Goal: Task Accomplishment & Management: Complete application form

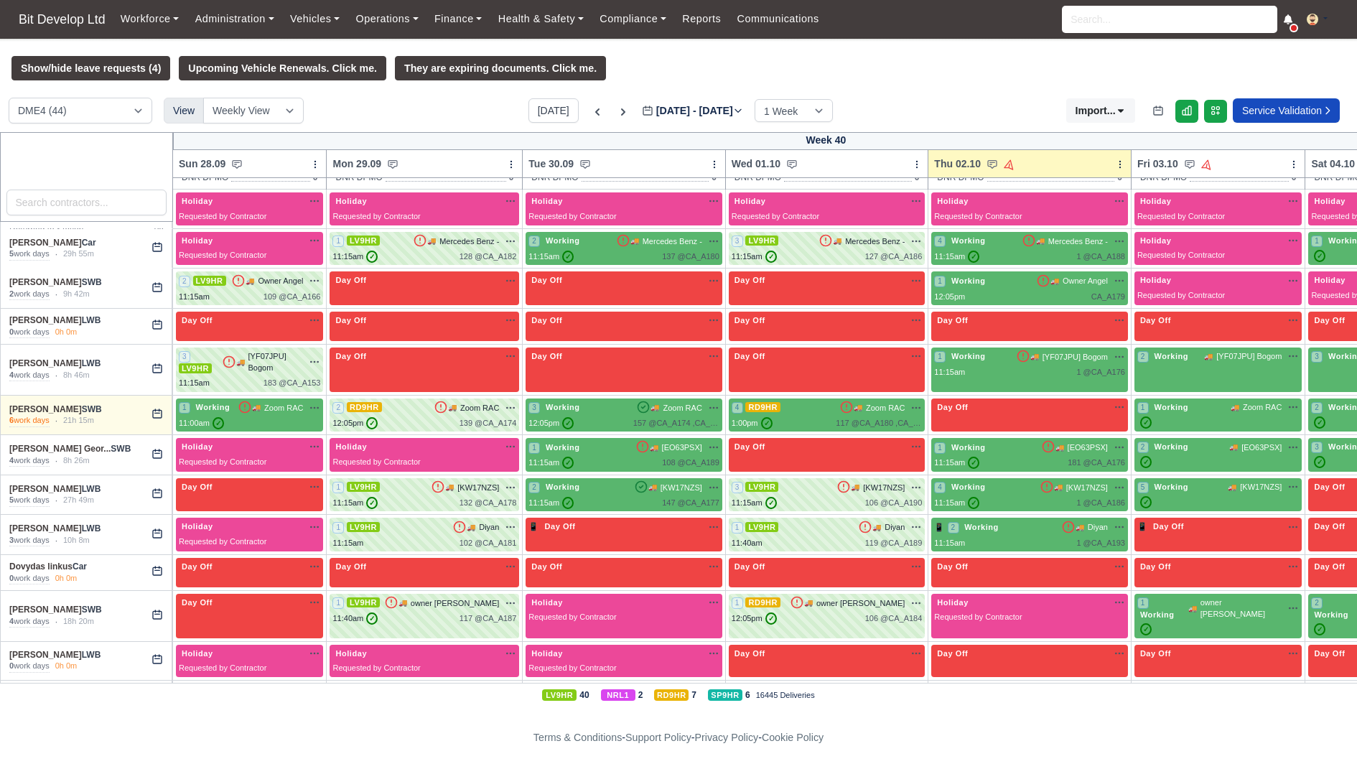
scroll to position [192, 0]
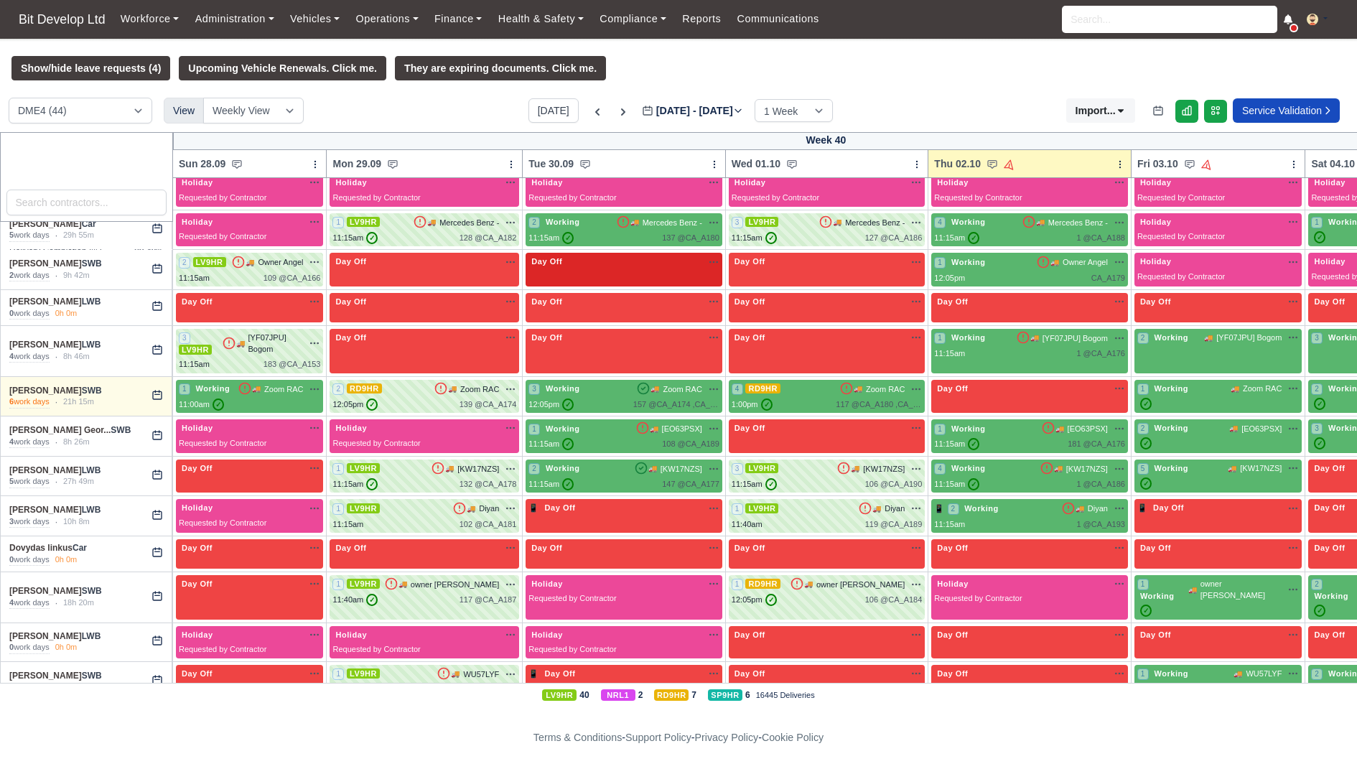
click at [585, 287] on div "Day Off Available" at bounding box center [624, 270] width 197 height 34
select select "Day Off"
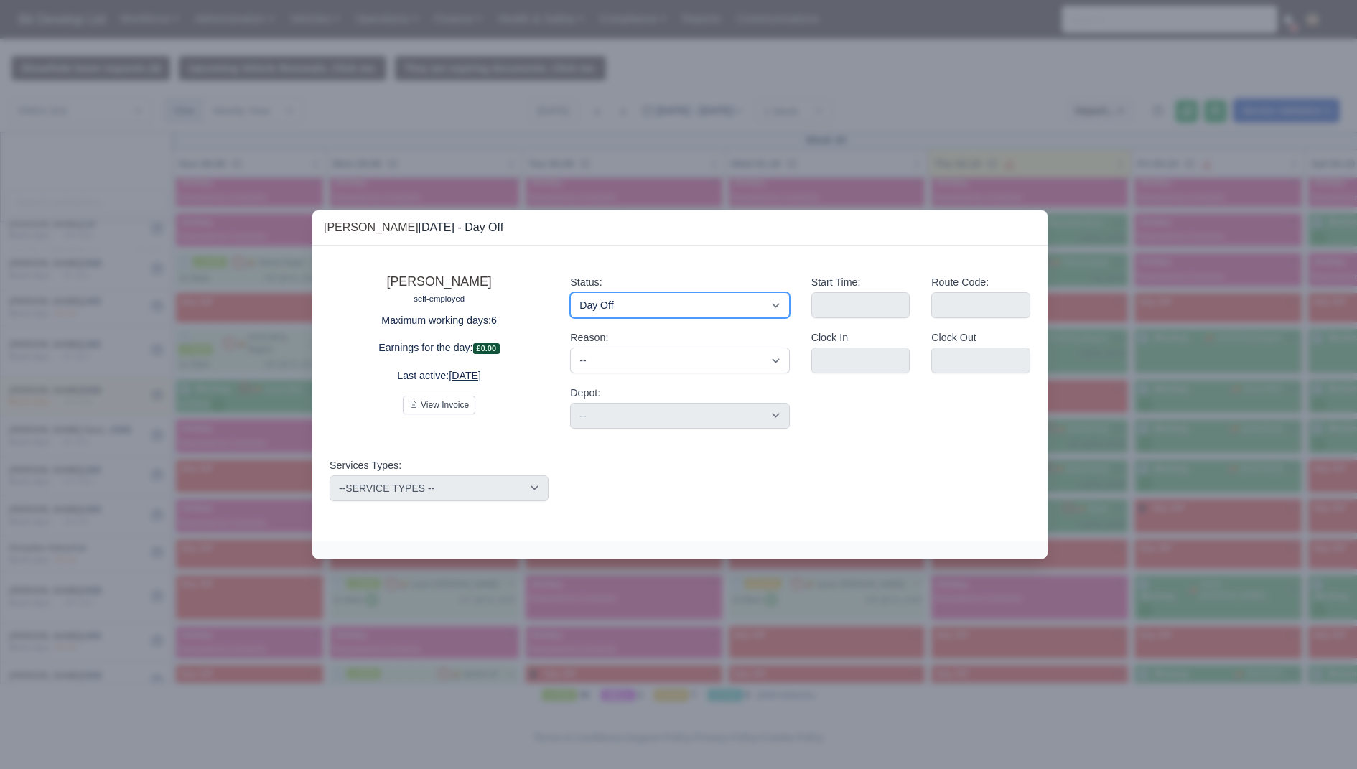
click at [748, 310] on select "Working Day Off Stand By Holiday Other Depot In Office OSM Ridealong Nursery 1 …" at bounding box center [679, 305] width 219 height 26
click at [570, 292] on select "Working Day Off Stand By Holiday Other Depot In Office OSM Ridealong Nursery 1 …" at bounding box center [679, 305] width 219 height 26
drag, startPoint x: 581, startPoint y: 342, endPoint x: 624, endPoint y: 342, distance: 43.1
click at [624, 342] on div "Reason: -- Time Off Sick Last Minute Sick No Show Family Emergency Route Droppe…" at bounding box center [679, 352] width 219 height 44
click at [624, 372] on select "-- Time Off Sick Last Minute Sick No Show Family Emergency Route Dropped Route …" at bounding box center [679, 361] width 219 height 26
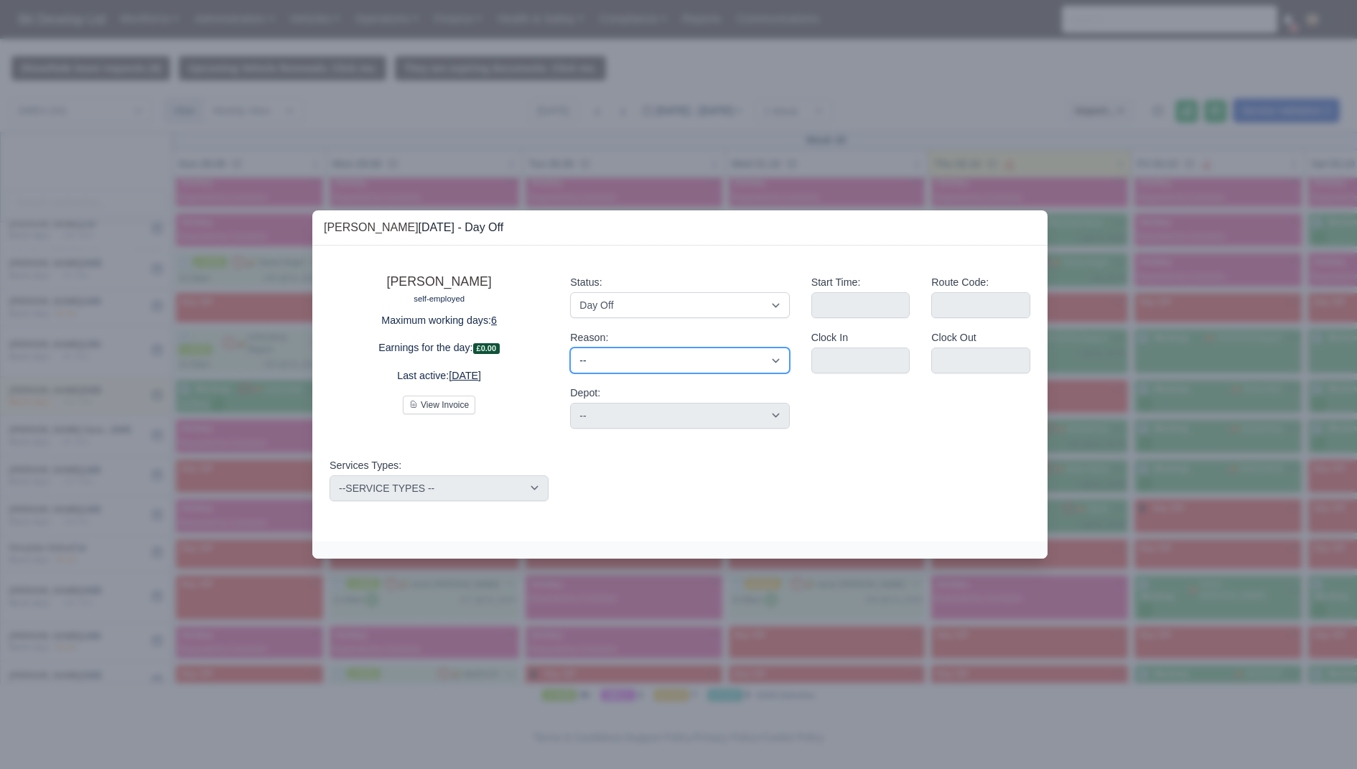
select select "Family Emergency"
click at [570, 348] on select "-- Time Off Sick Last Minute Sick No Show Family Emergency Route Dropped Route …" at bounding box center [679, 361] width 219 height 26
click at [643, 368] on select "-- Time Off Sick Last Minute Sick No Show Family Emergency Route Dropped Route …" at bounding box center [679, 361] width 219 height 26
select select "Route Abandoned"
click at [570, 348] on select "-- Time Off Sick Last Minute Sick No Show Family Emergency Route Dropped Route …" at bounding box center [679, 361] width 219 height 26
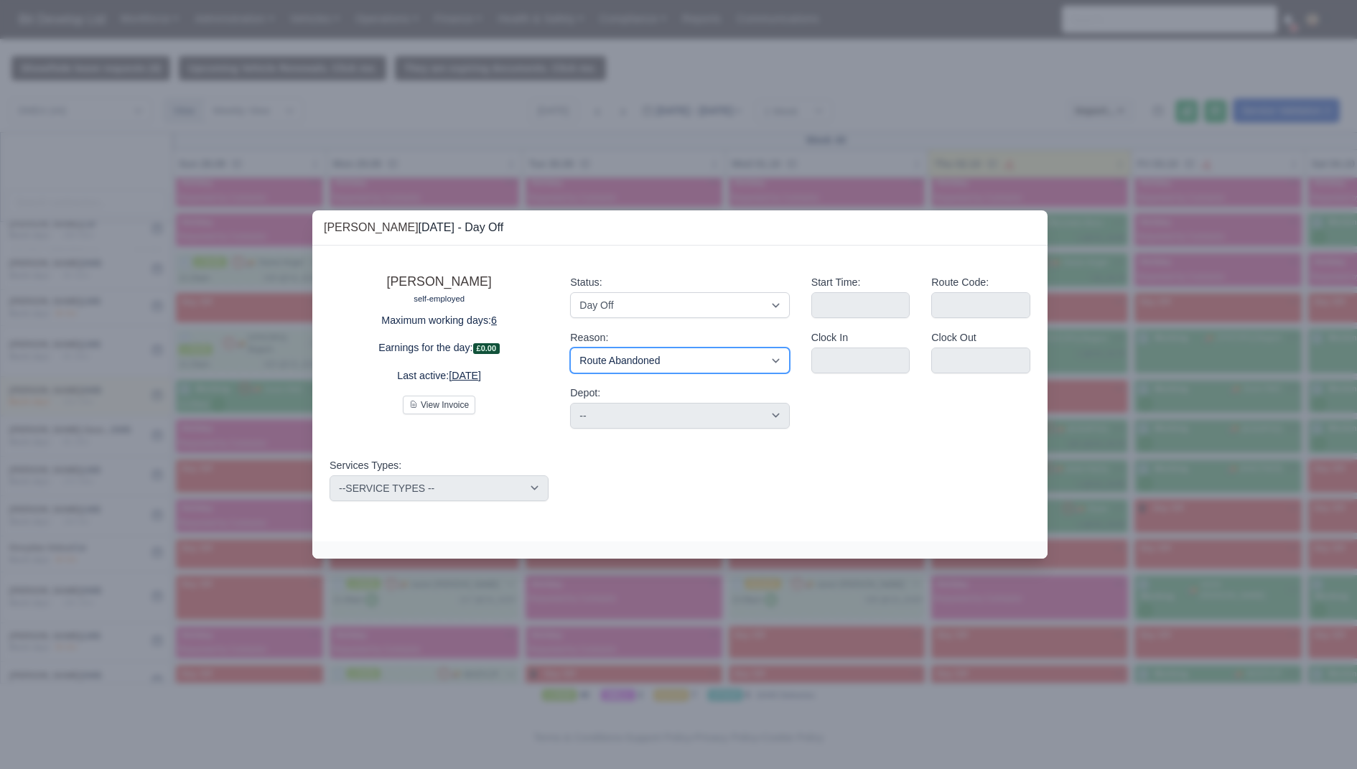
click at [659, 366] on select "-- Time Off Sick Last Minute Sick No Show Family Emergency Route Dropped Route …" at bounding box center [679, 361] width 219 height 26
select select "Performance"
click at [570, 348] on select "-- Time Off Sick Last Minute Sick No Show Family Emergency Route Dropped Route …" at bounding box center [679, 361] width 219 height 26
click at [642, 337] on div "Reason: -- Time Off Sick Last Minute Sick No Show Family Emergency Route Droppe…" at bounding box center [679, 352] width 219 height 44
drag, startPoint x: 642, startPoint y: 337, endPoint x: 575, endPoint y: 337, distance: 67.5
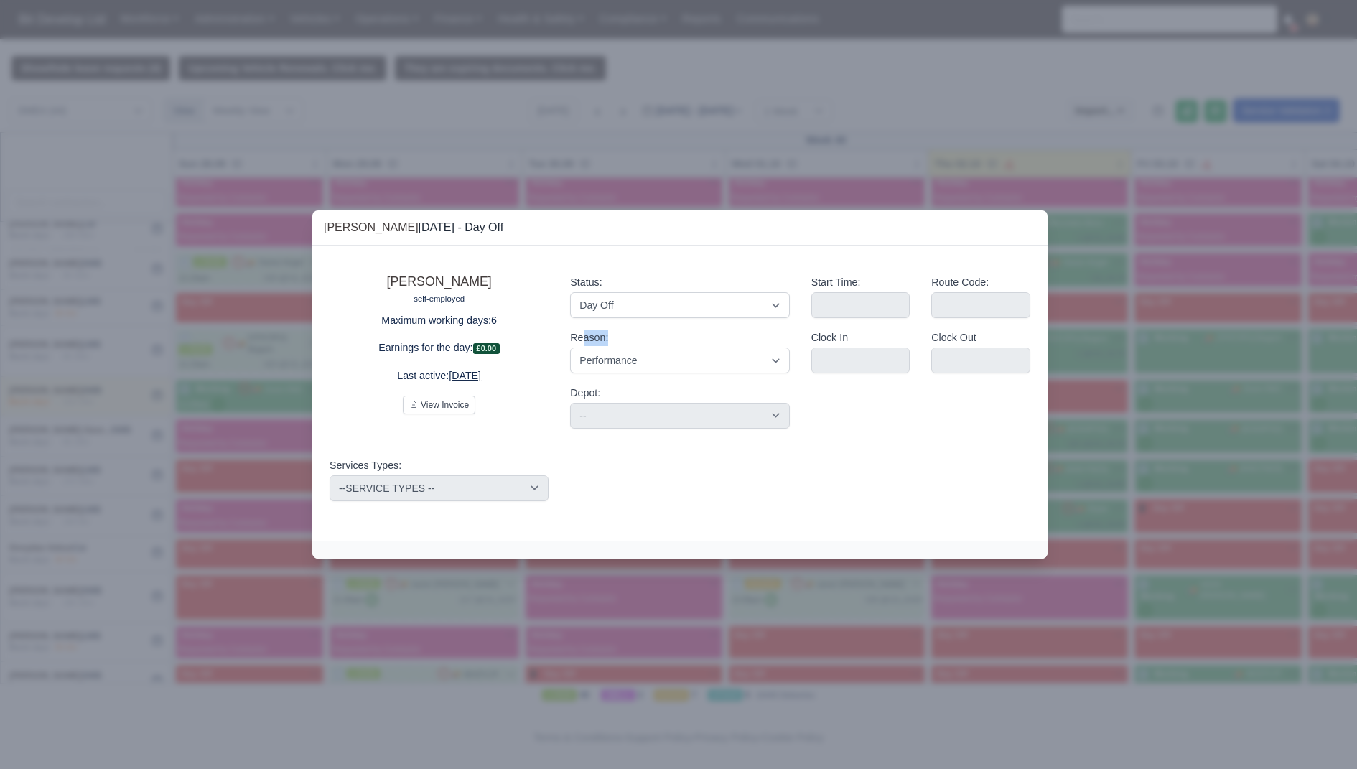
click at [575, 337] on div "Reason: -- Time Off Sick Last Minute Sick No Show Family Emergency Route Droppe…" at bounding box center [679, 352] width 219 height 44
click at [667, 330] on div "Reason: -- Time Off Sick Last Minute Sick No Show Family Emergency Route Droppe…" at bounding box center [679, 352] width 219 height 44
drag, startPoint x: 663, startPoint y: 332, endPoint x: 549, endPoint y: 335, distance: 113.5
click at [549, 335] on div "Angel Yankulov self-employed Maximum working days: 6 Earnings for the day: £0.0…" at bounding box center [680, 351] width 722 height 177
click at [622, 335] on div "Reason: -- Time Off Sick Last Minute Sick No Show Family Emergency Route Droppe…" at bounding box center [679, 352] width 219 height 44
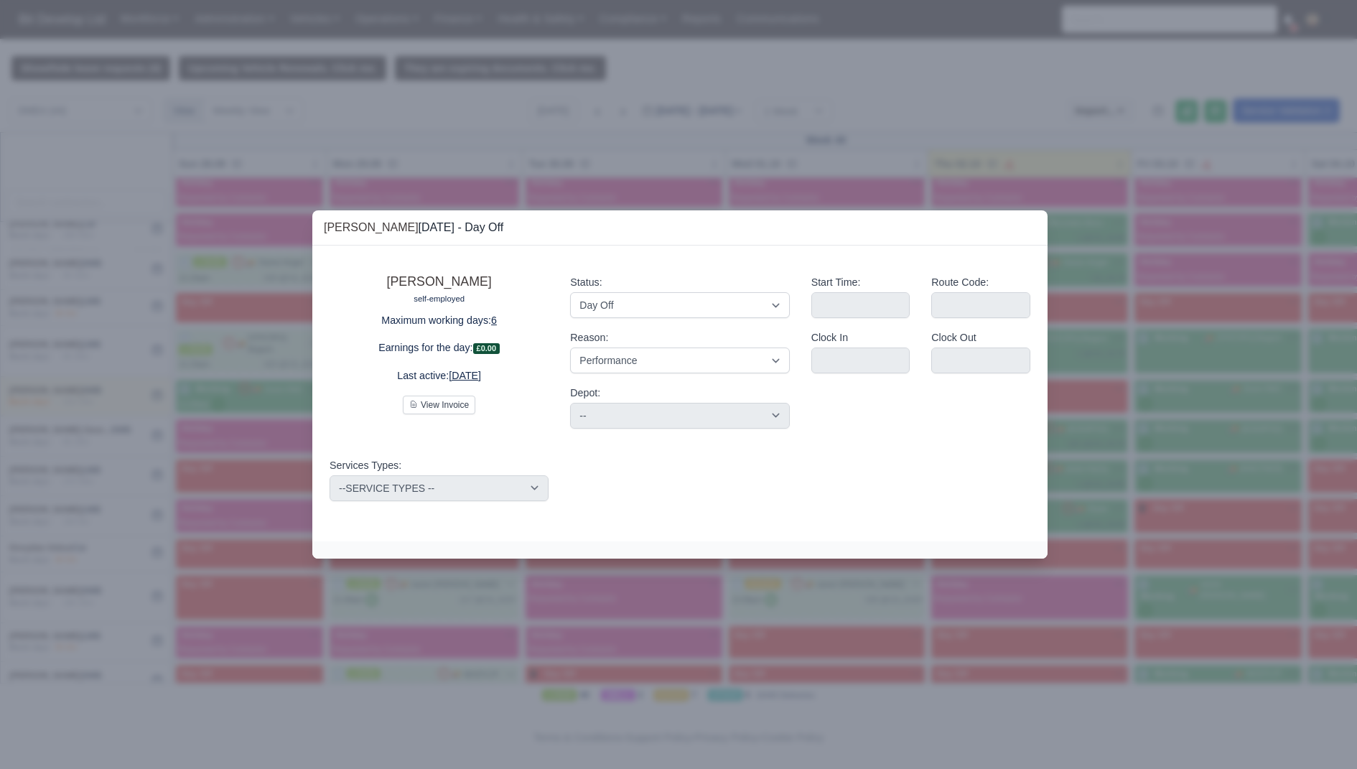
click at [580, 328] on div "Status: Working Day Off Stand By Holiday Other Depot In Office OSM Ridealong Nu…" at bounding box center [679, 351] width 241 height 177
drag, startPoint x: 580, startPoint y: 330, endPoint x: 629, endPoint y: 344, distance: 50.7
click at [629, 344] on div "Reason: -- Time Off Sick Last Minute Sick No Show Family Emergency Route Droppe…" at bounding box center [679, 352] width 219 height 44
click at [647, 353] on select "-- Time Off Sick Last Minute Sick No Show Family Emergency Route Dropped Route …" at bounding box center [679, 361] width 219 height 26
click at [744, 118] on div at bounding box center [678, 384] width 1357 height 769
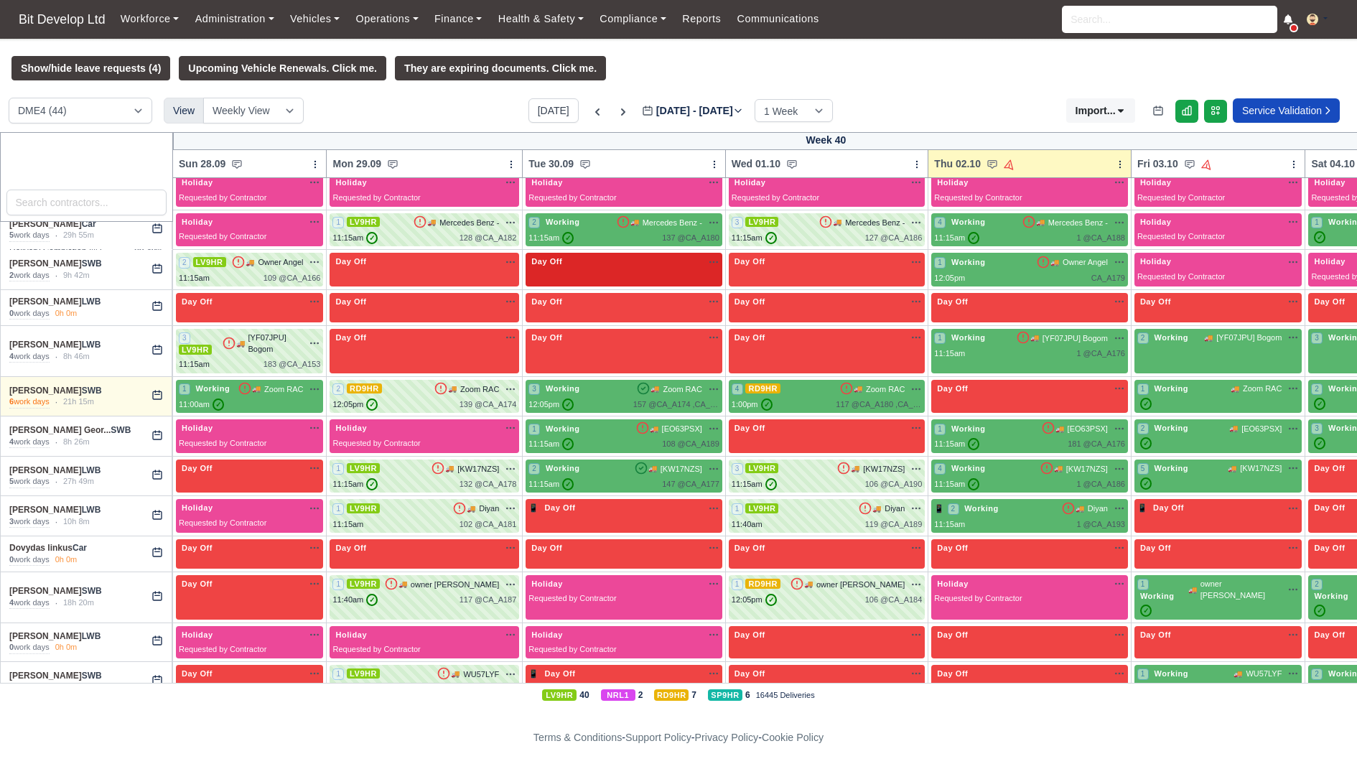
click at [591, 287] on div "Day Off Available" at bounding box center [624, 270] width 197 height 34
select select "Day Off"
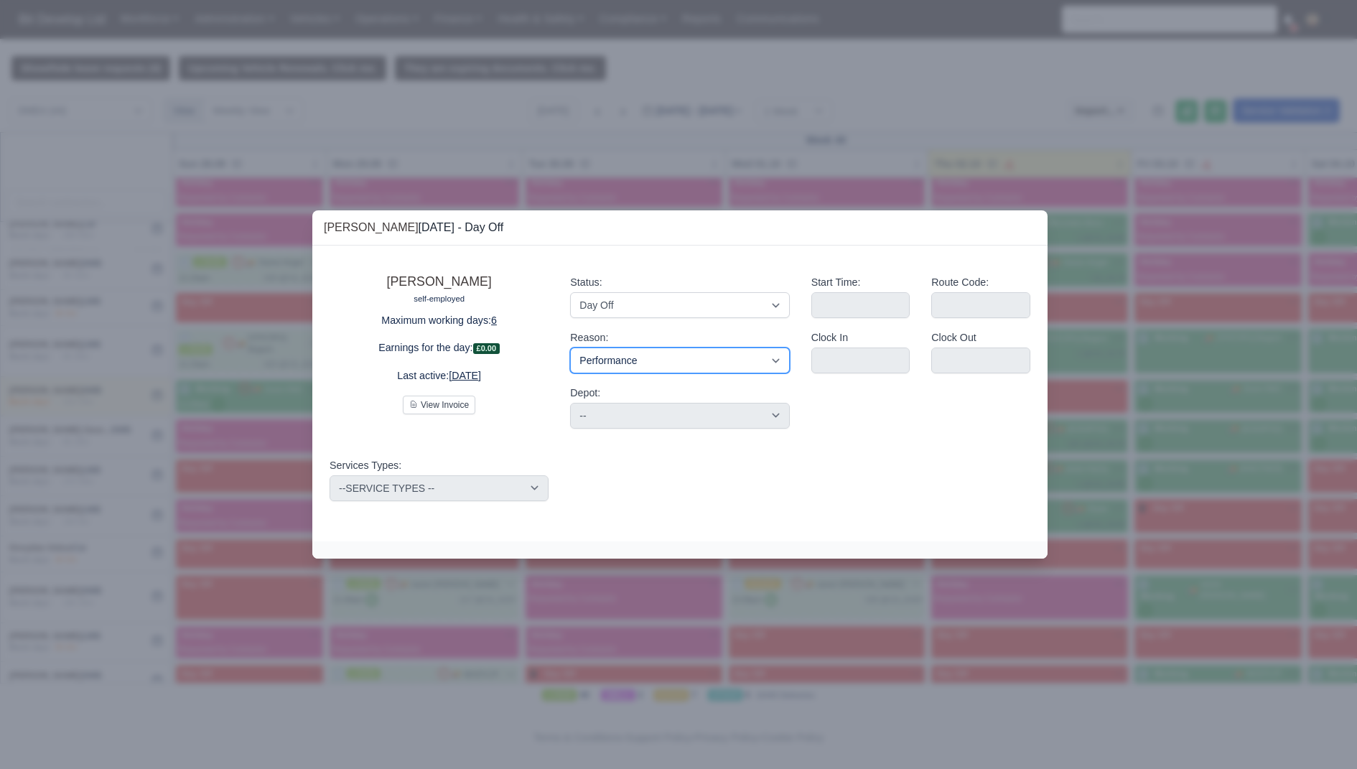
click at [686, 348] on select "-- Time Off Sick Last Minute Sick No Show Family Emergency Route Dropped Route …" at bounding box center [679, 361] width 219 height 26
select select "na"
click at [570, 348] on select "-- Time Off Sick Last Minute Sick No Show Family Emergency Route Dropped Route …" at bounding box center [679, 361] width 219 height 26
click at [649, 355] on select "-- Time Off Sick Last Minute Sick No Show Family Emergency Route Dropped Route …" at bounding box center [679, 361] width 219 height 26
select select "sick"
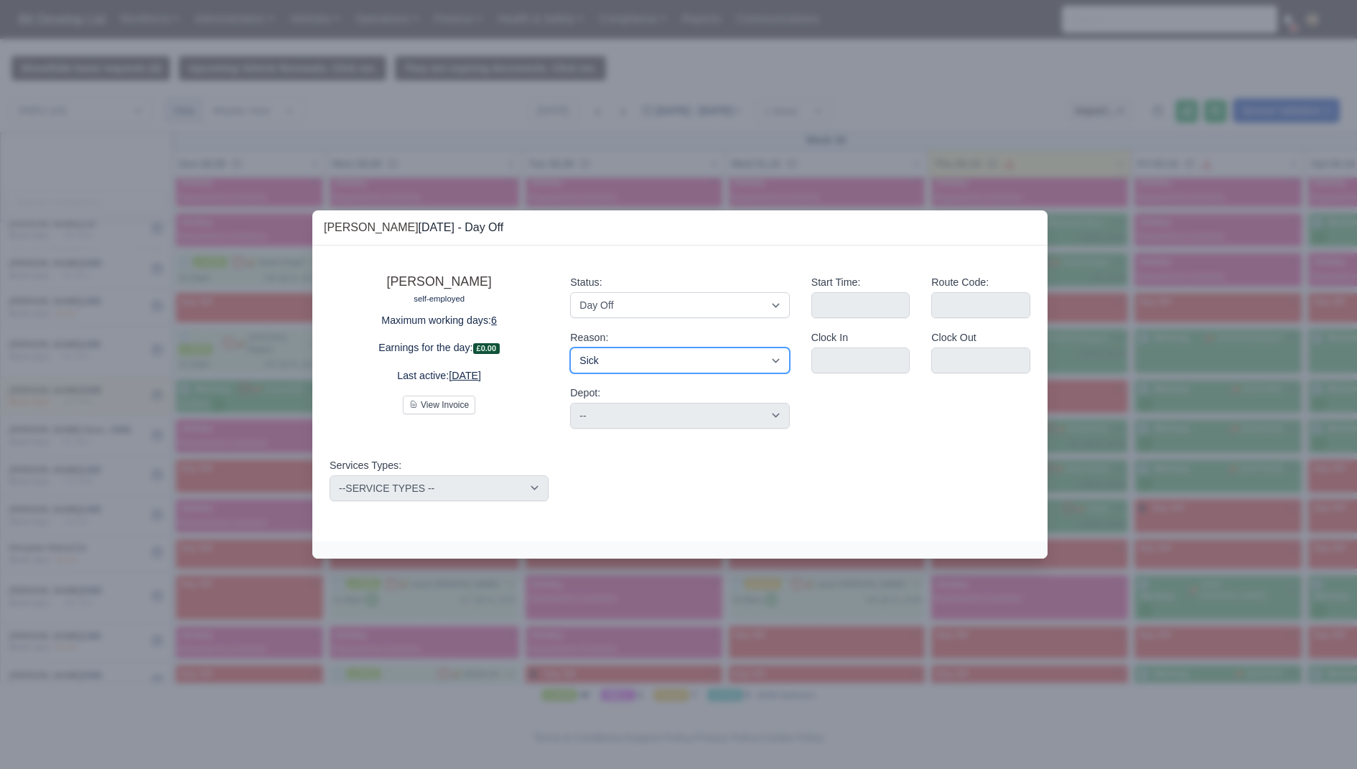
click at [570, 348] on select "-- Time Off Sick Last Minute Sick No Show Family Emergency Route Dropped Route …" at bounding box center [679, 361] width 219 height 26
click at [654, 370] on select "-- Time Off Sick Last Minute Sick No Show Family Emergency Route Dropped Route …" at bounding box center [679, 361] width 219 height 26
select select "time-off"
click at [570, 348] on select "-- Time Off Sick Last Minute Sick No Show Family Emergency Route Dropped Route …" at bounding box center [679, 361] width 219 height 26
click at [637, 369] on select "-- Time Off Sick Last Minute Sick No Show Family Emergency Route Dropped Route …" at bounding box center [679, 361] width 219 height 26
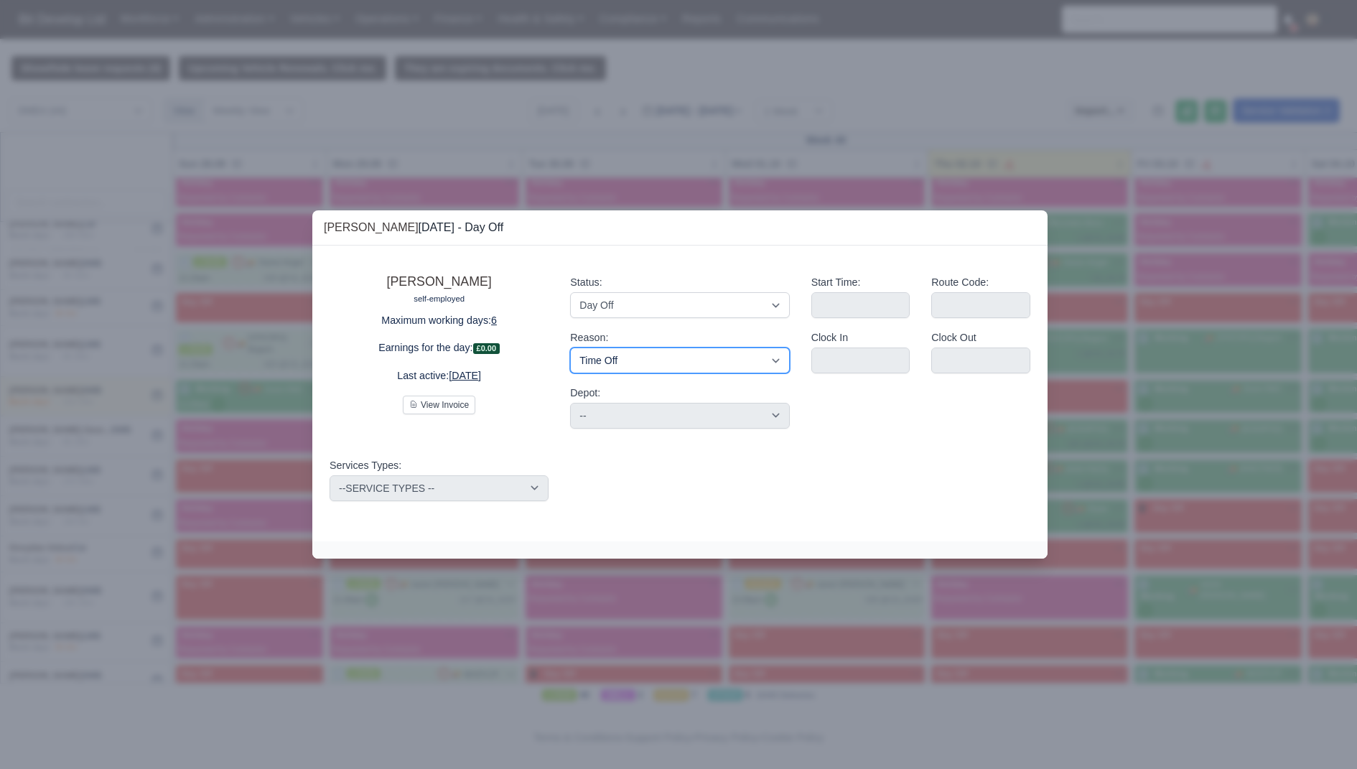
select select "na"
click at [570, 348] on select "-- Time Off Sick Last Minute Sick No Show Family Emergency Route Dropped Route …" at bounding box center [679, 361] width 219 height 26
click at [651, 366] on select "-- Time Off Sick Last Minute Sick No Show Family Emergency Route Dropped Route …" at bounding box center [679, 361] width 219 height 26
select select "Family Emergency"
click at [570, 348] on select "-- Time Off Sick Last Minute Sick No Show Family Emergency Route Dropped Route …" at bounding box center [679, 361] width 219 height 26
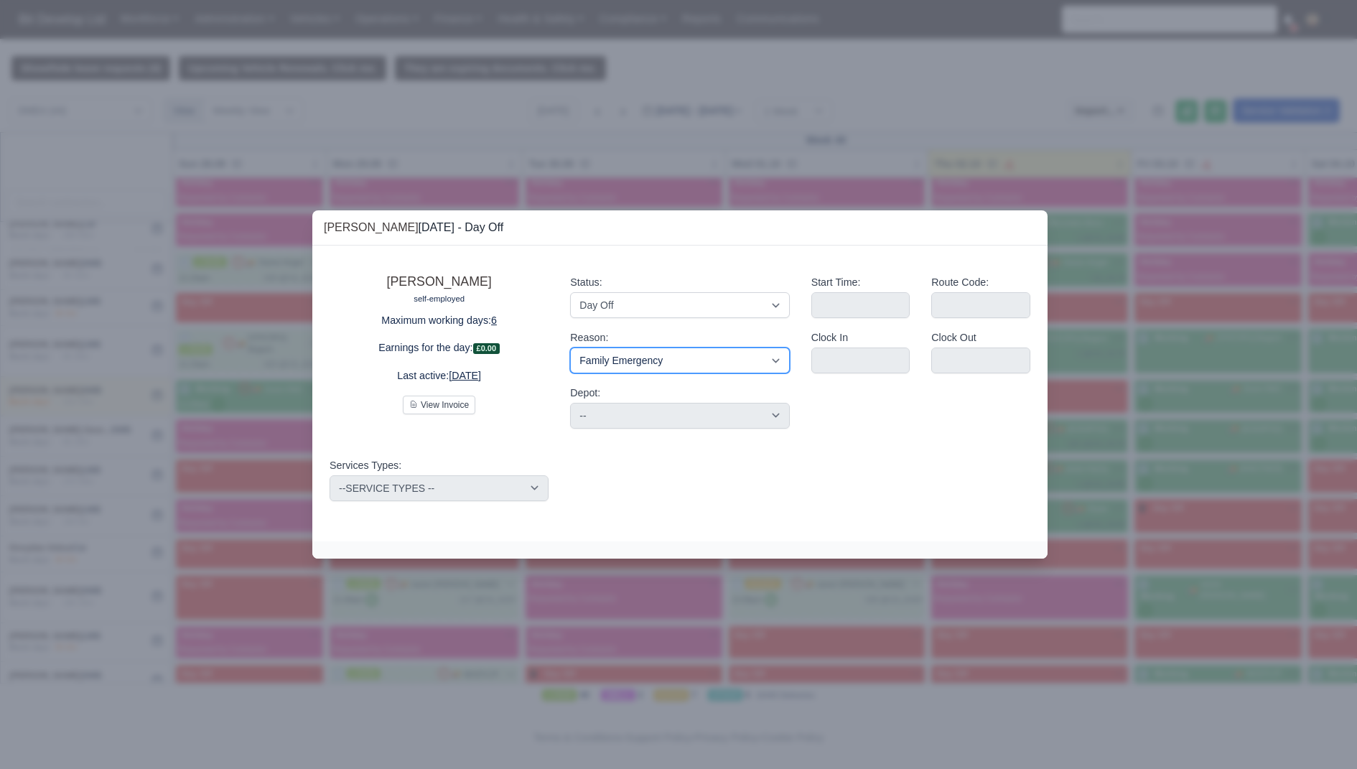
click at [718, 371] on select "-- Time Off Sick Last Minute Sick No Show Family Emergency Route Dropped Route …" at bounding box center [679, 361] width 219 height 26
select select "na"
click at [570, 348] on select "-- Time Off Sick Last Minute Sick No Show Family Emergency Route Dropped Route …" at bounding box center [679, 361] width 219 height 26
click at [755, 236] on div "Angel Yankulov Sep 30, 2025 - Day Off" at bounding box center [680, 227] width 712 height 17
click at [781, 180] on div at bounding box center [678, 384] width 1357 height 769
